Goal: Browse casually

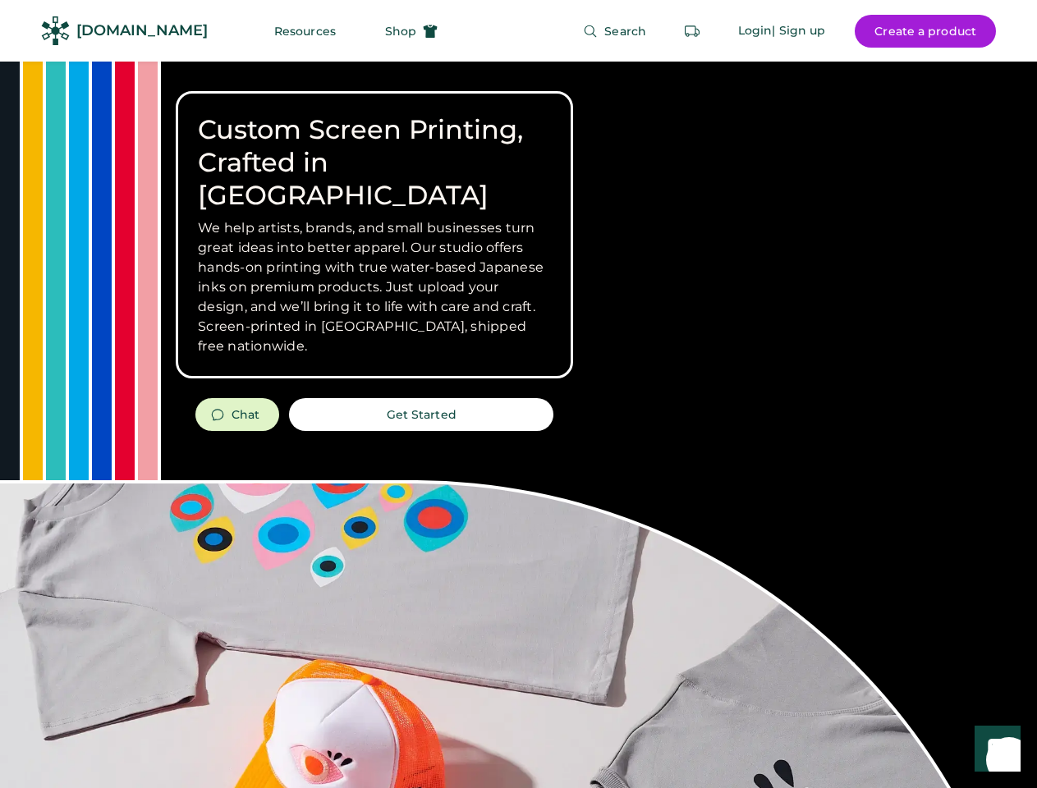
click at [518, 394] on div "Custom Screen Printing, Crafted in [GEOGRAPHIC_DATA] We help artists, brands, a…" at bounding box center [518, 583] width 1037 height 1043
click at [518, 424] on div "Custom Screen Printing, Crafted in [GEOGRAPHIC_DATA] We help artists, brands, a…" at bounding box center [518, 583] width 1037 height 1043
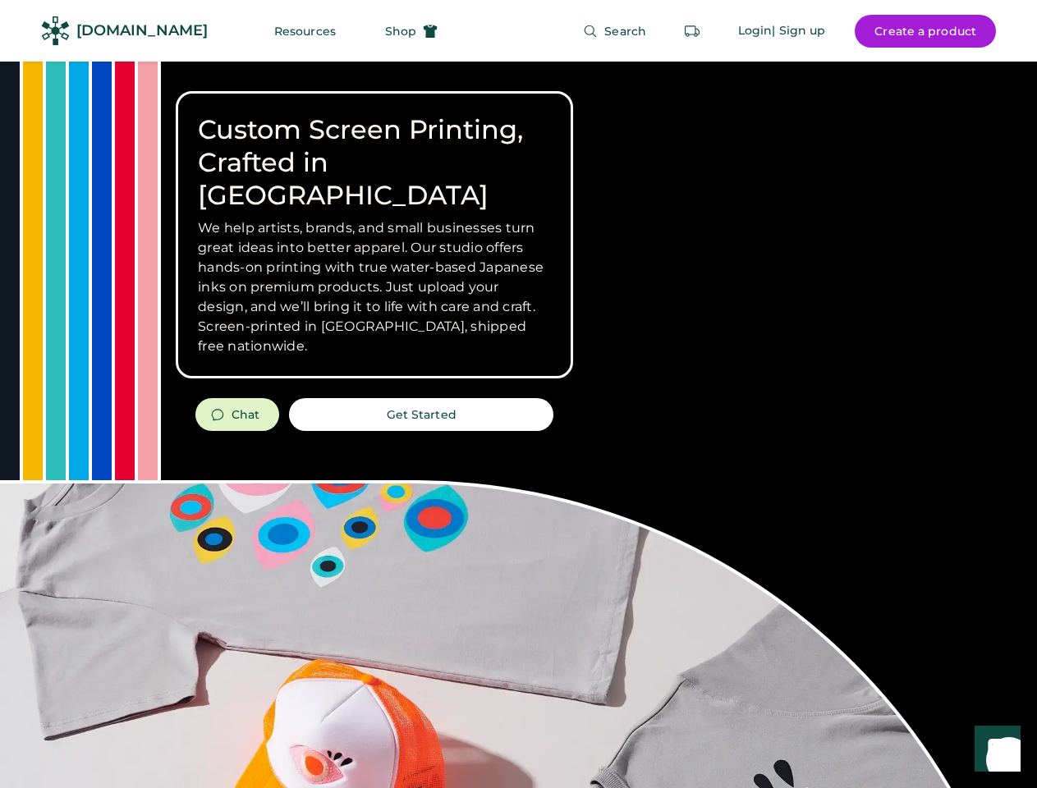
click at [518, 424] on div "Custom Screen Printing, Crafted in [GEOGRAPHIC_DATA] We help artists, brands, a…" at bounding box center [518, 583] width 1037 height 1043
click at [374, 235] on h3 "We help artists, brands, and small businesses turn great ideas into better appa…" at bounding box center [374, 287] width 353 height 138
click at [374, 218] on h3 "We help artists, brands, and small businesses turn great ideas into better appa…" at bounding box center [374, 287] width 353 height 138
click at [374, 146] on h1 "Custom Screen Printing, Crafted in [GEOGRAPHIC_DATA]" at bounding box center [374, 162] width 353 height 99
